Goal: Task Accomplishment & Management: Manage account settings

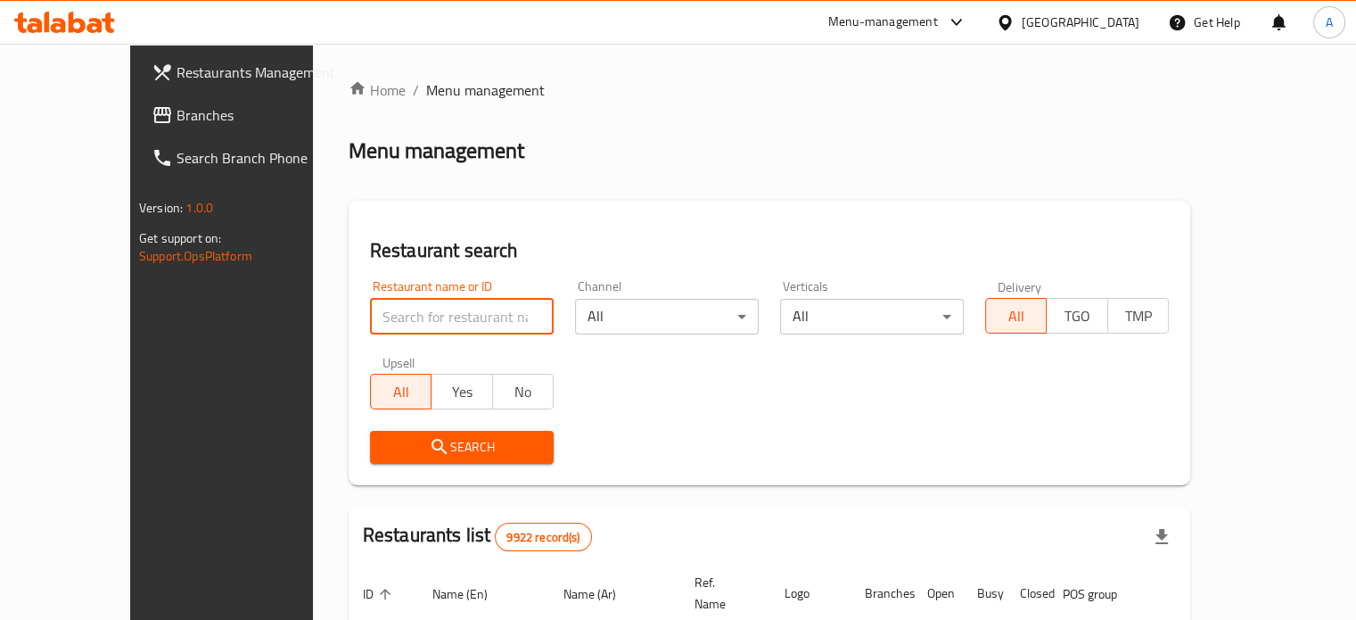
click at [405, 315] on input "search" at bounding box center [462, 317] width 184 height 36
type input "al-rais chef"
click button "Search" at bounding box center [462, 447] width 184 height 33
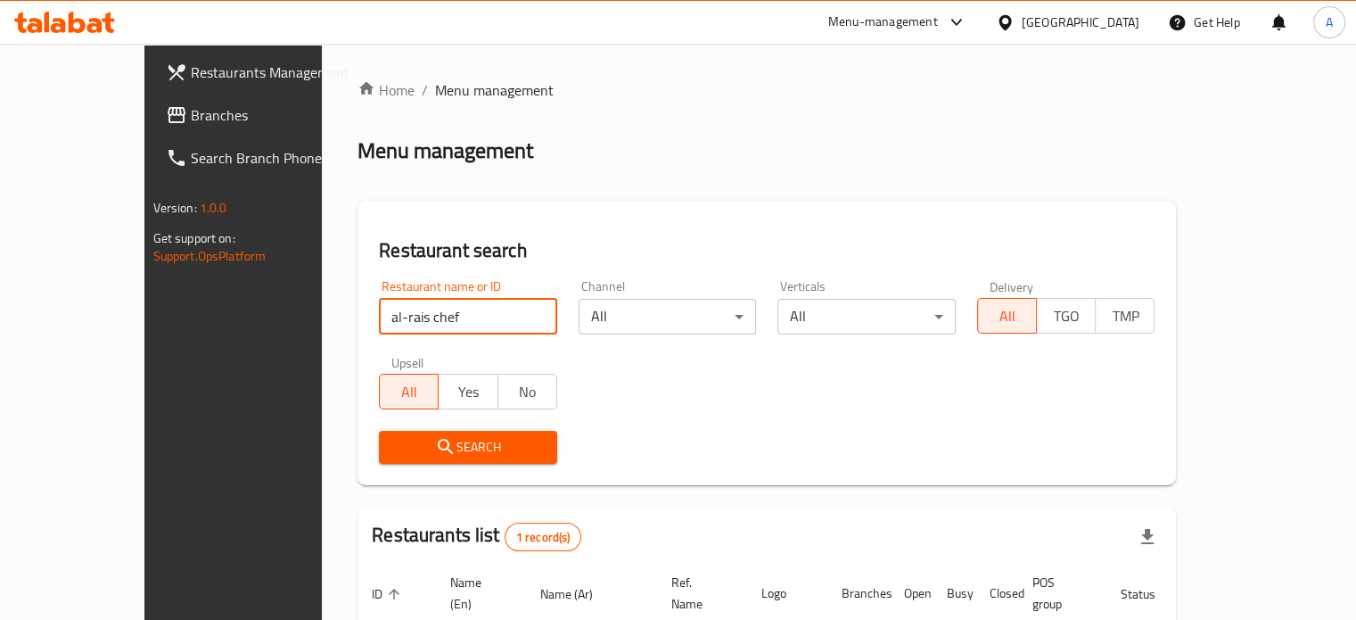
scroll to position [139, 0]
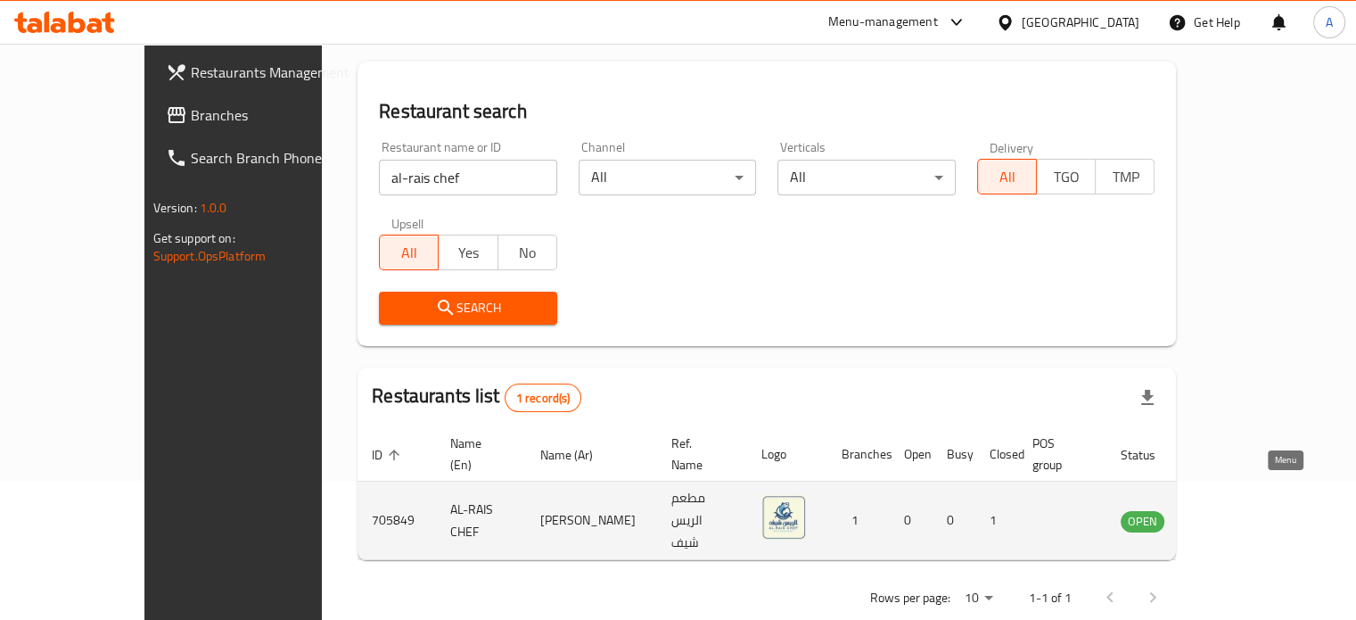
click at [1232, 518] on icon "enhanced table" at bounding box center [1229, 521] width 6 height 7
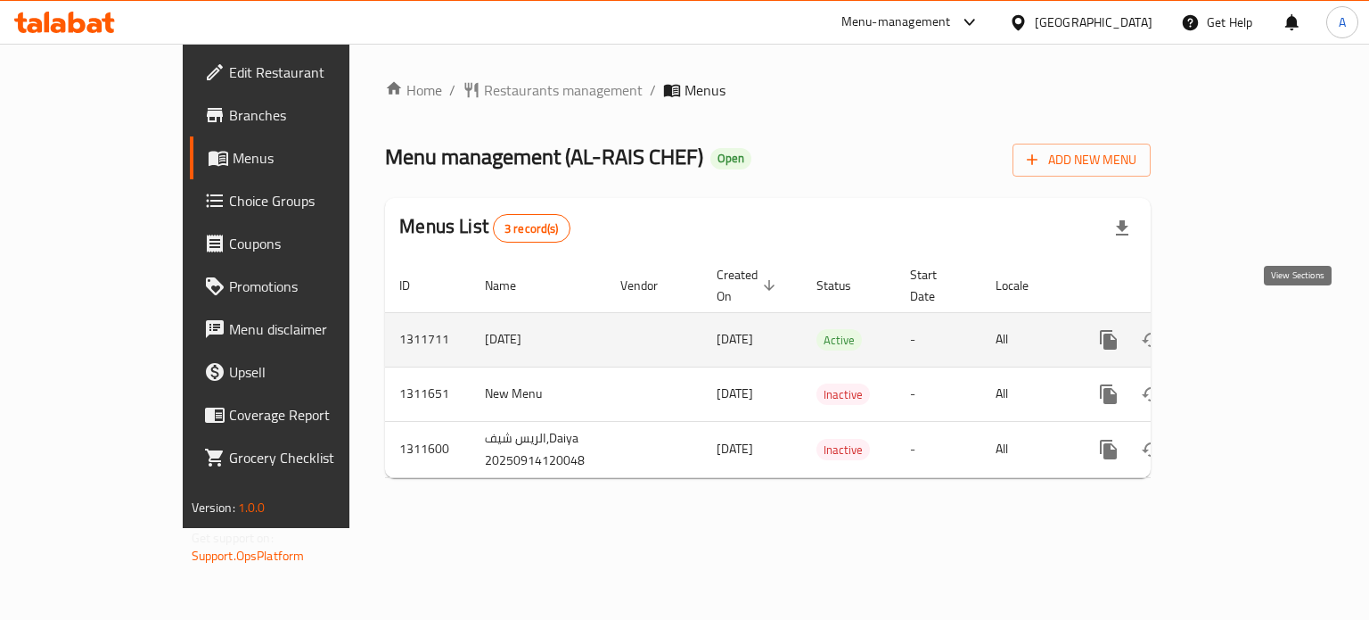
click at [1248, 329] on icon "enhanced table" at bounding box center [1237, 339] width 21 height 21
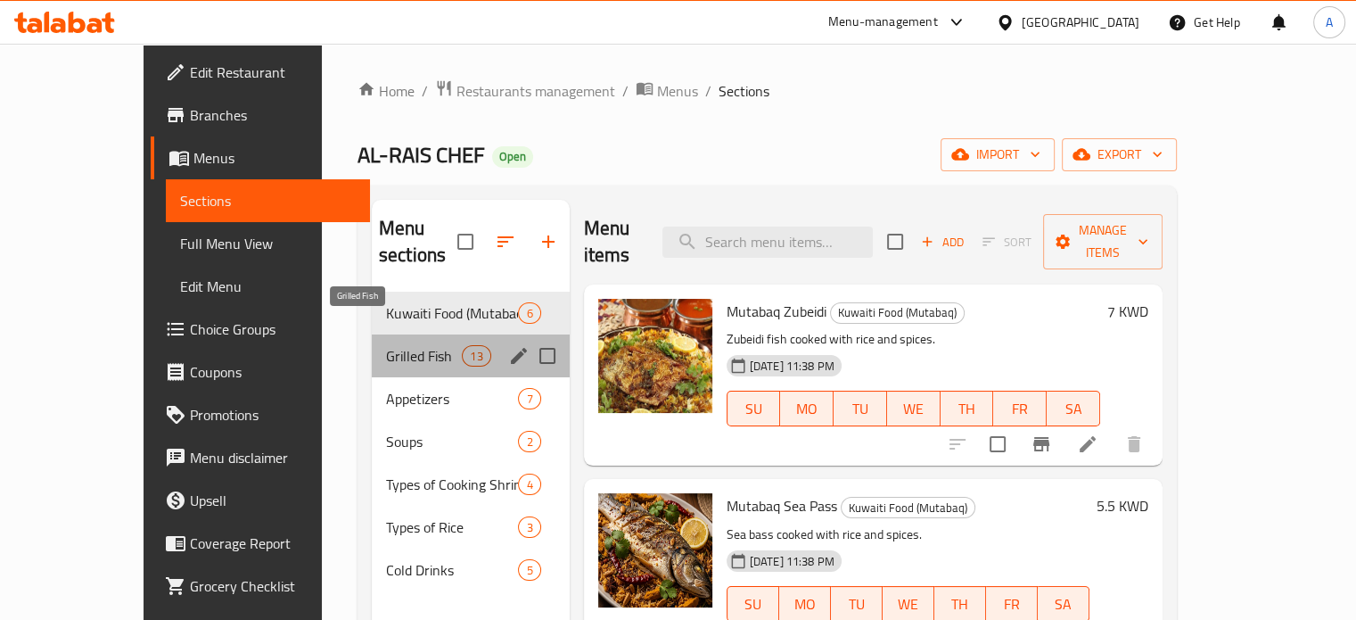
click at [386, 345] on span "Grilled Fish" at bounding box center [424, 355] width 76 height 21
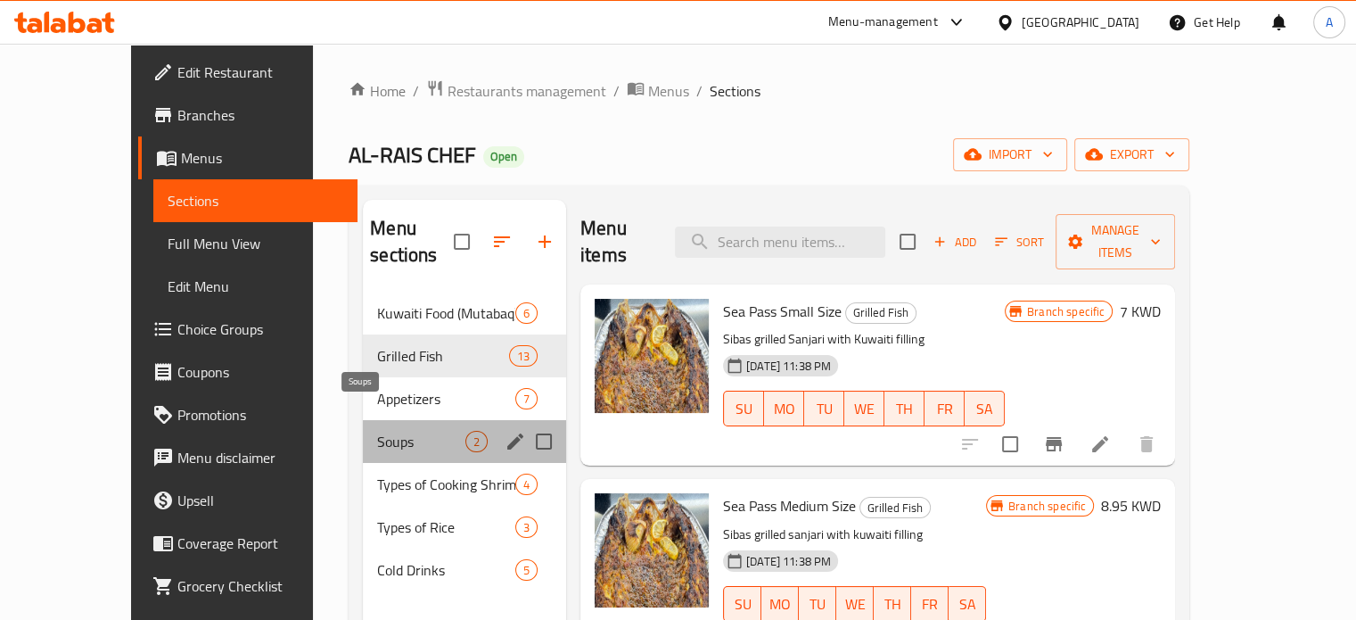
click at [377, 431] on span "Soups" at bounding box center [421, 441] width 88 height 21
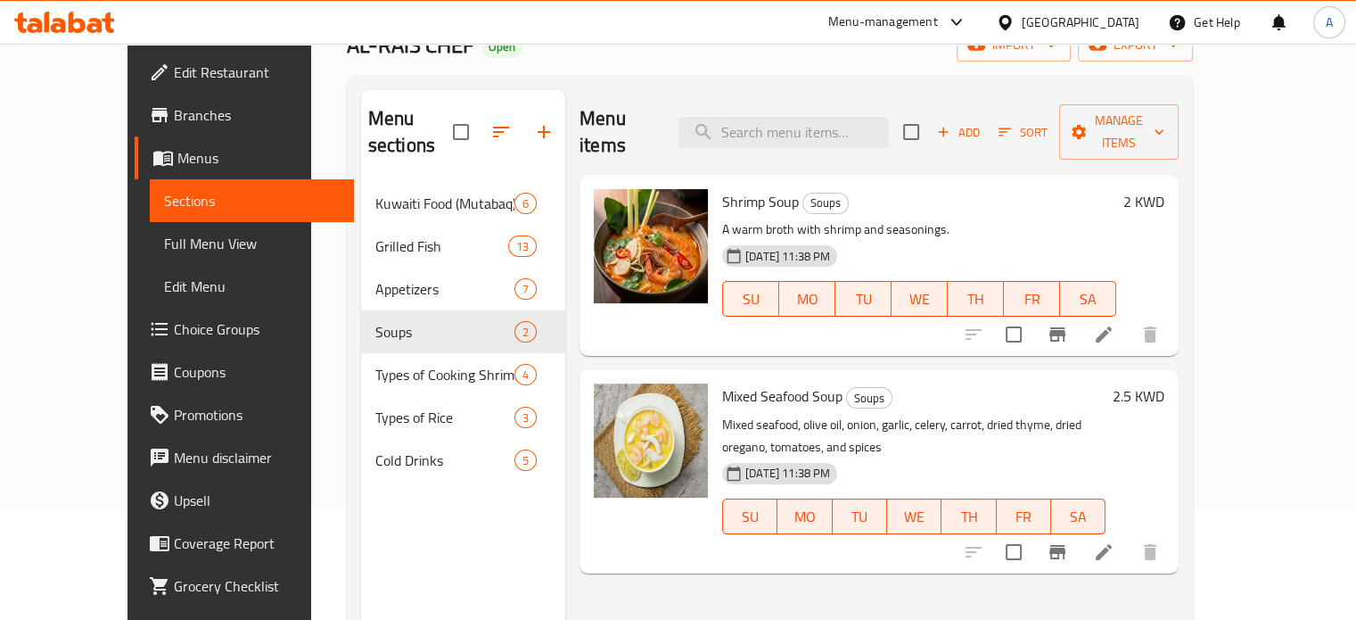
scroll to position [107, 0]
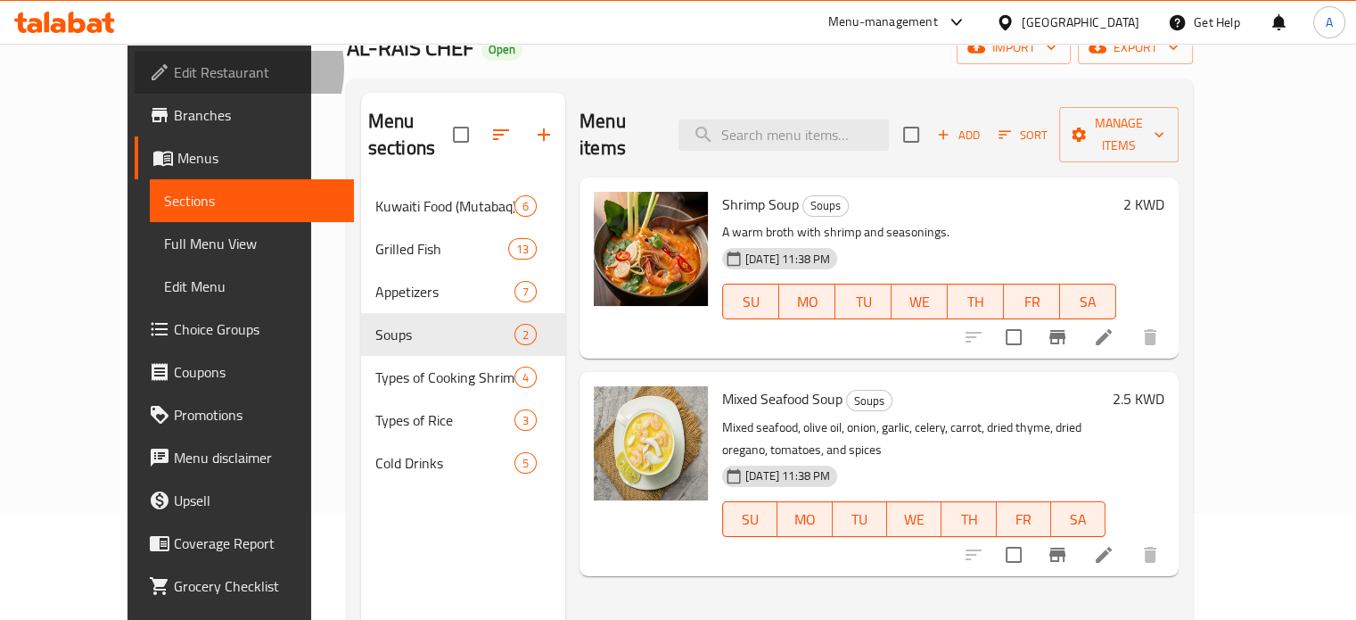
click at [174, 69] on span "Edit Restaurant" at bounding box center [257, 72] width 166 height 21
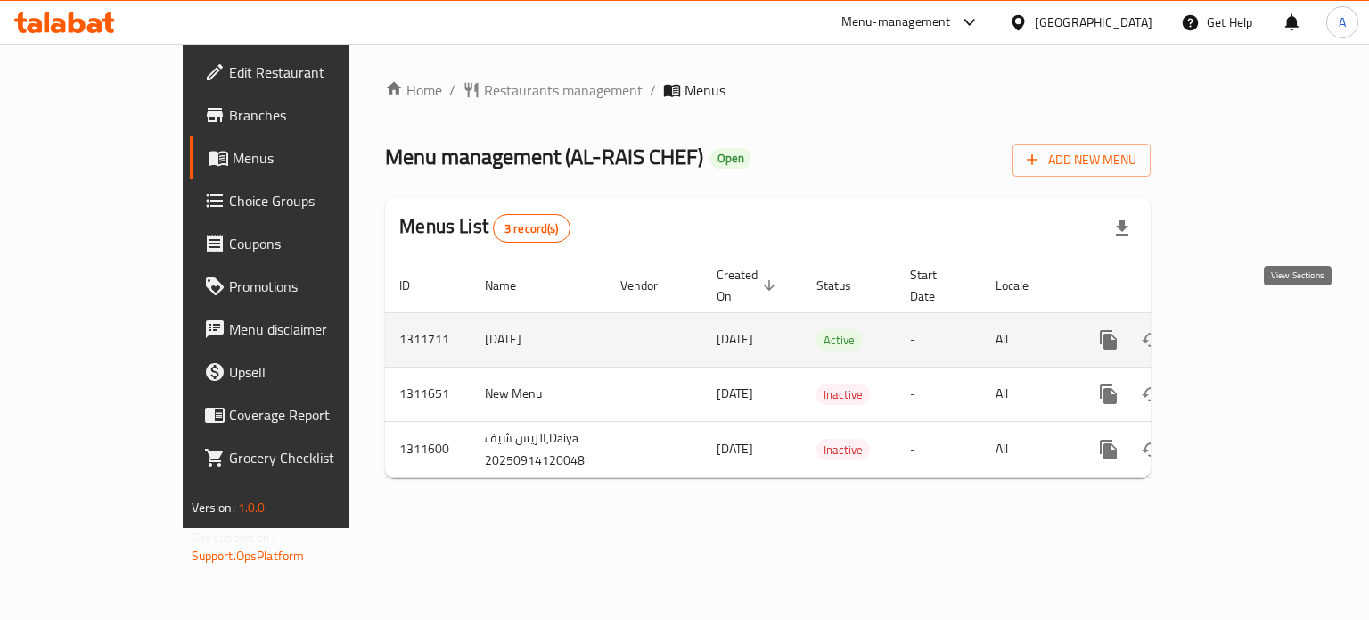
click at [1248, 329] on icon "enhanced table" at bounding box center [1237, 339] width 21 height 21
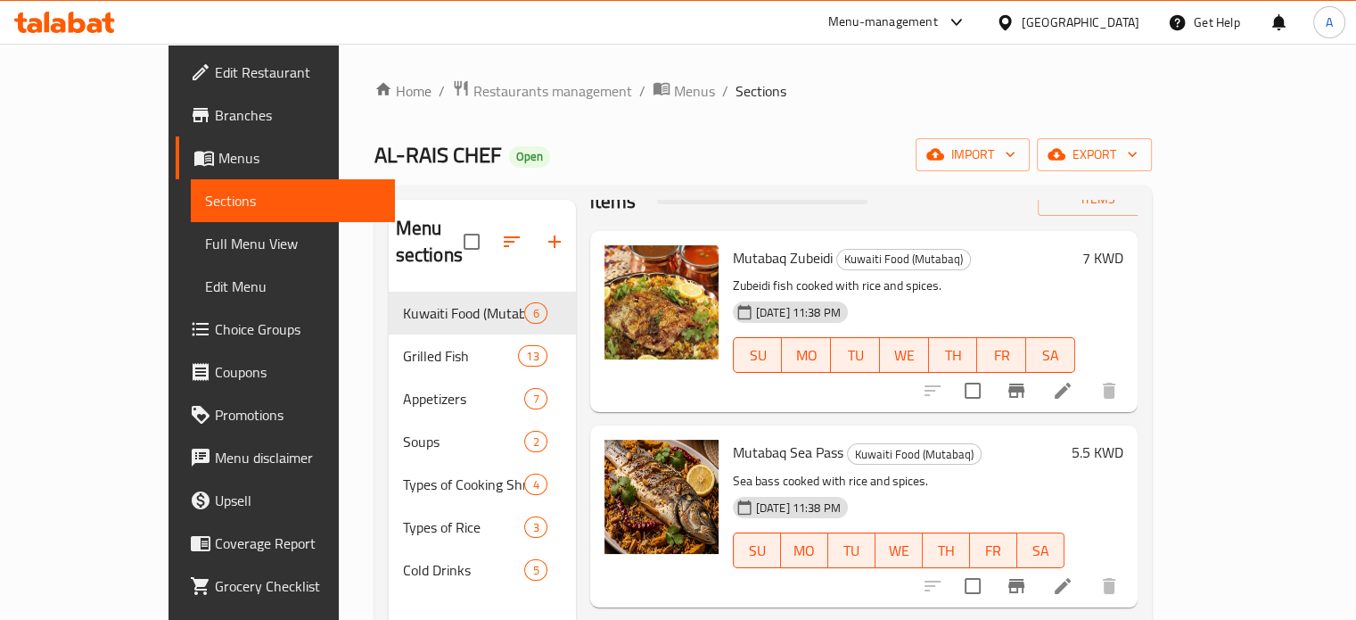
scroll to position [61, 0]
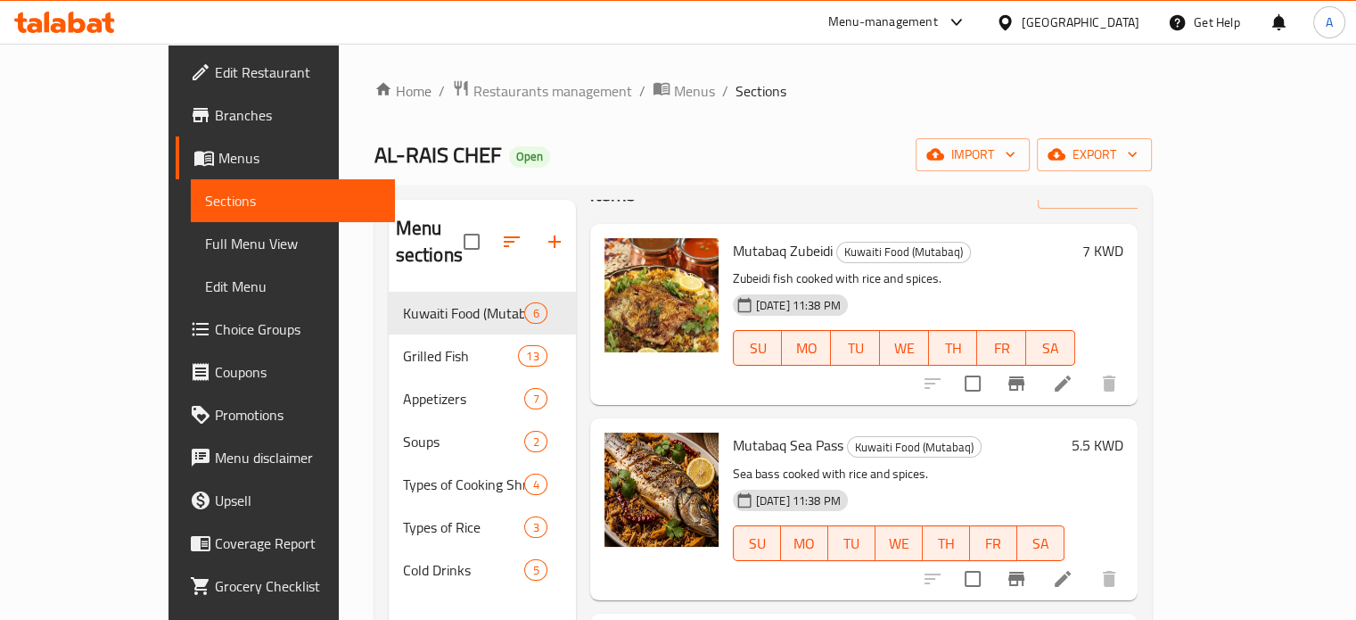
click at [73, 22] on icon at bounding box center [77, 22] width 17 height 21
